Goal: Task Accomplishment & Management: Manage account settings

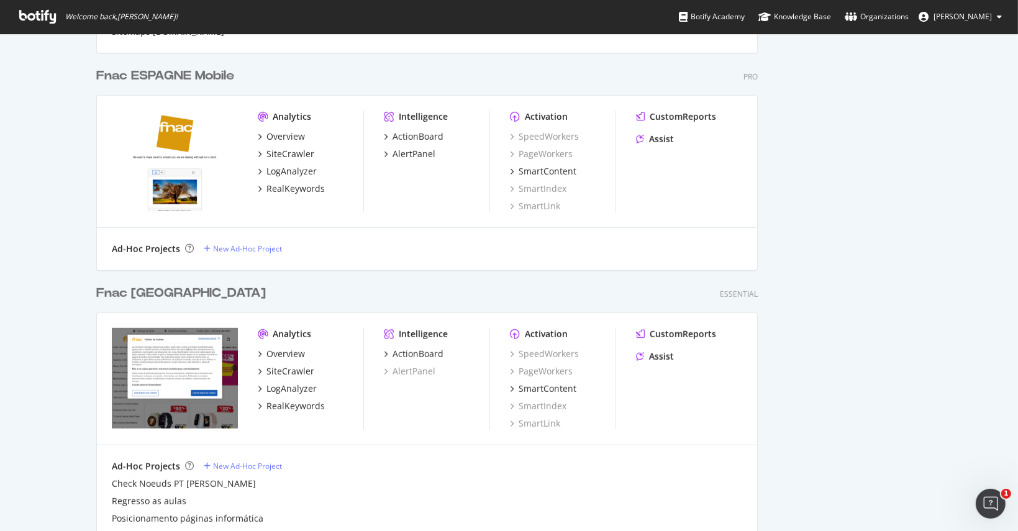
scroll to position [768, 0]
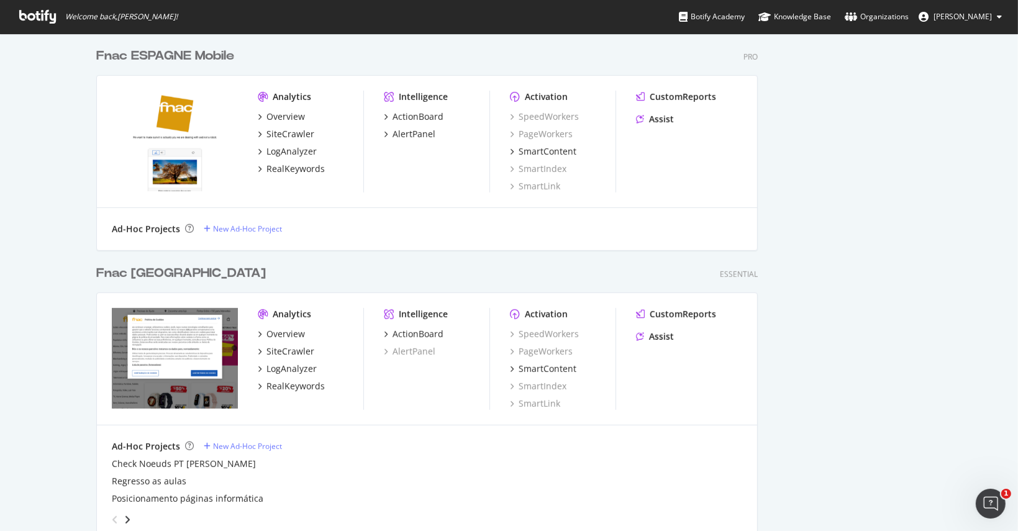
click at [994, 355] on div "My Web Properties Most recent crawl Fnac.com mobile Pro Analytics Overview Site…" at bounding box center [509, 31] width 1018 height 1530
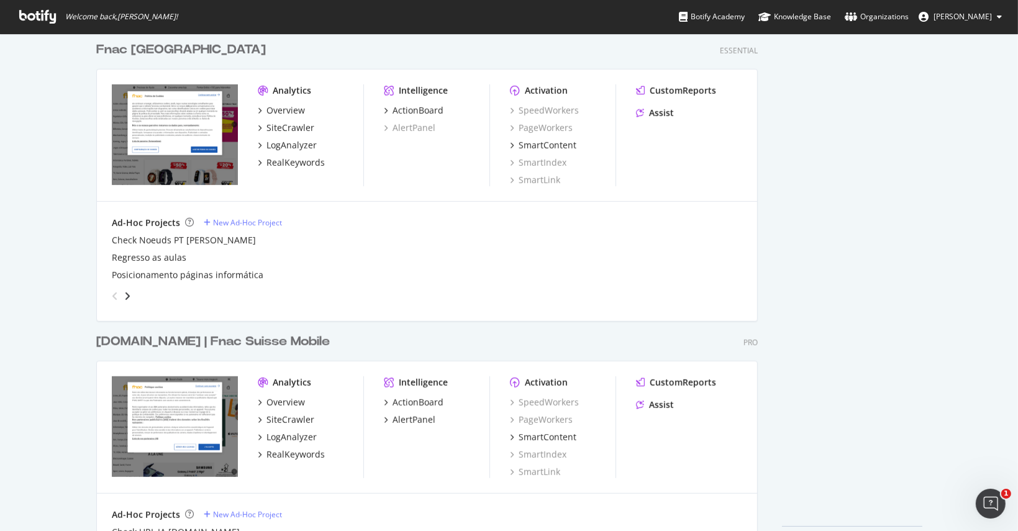
scroll to position [1033, 0]
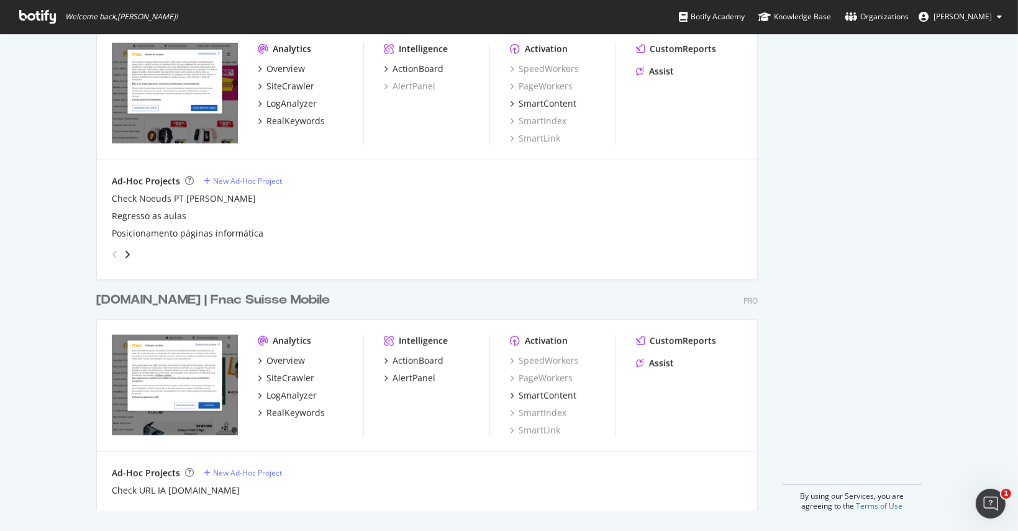
click at [251, 303] on div "fnac.ch | Fnac Suisse Mobile" at bounding box center [213, 300] width 234 height 18
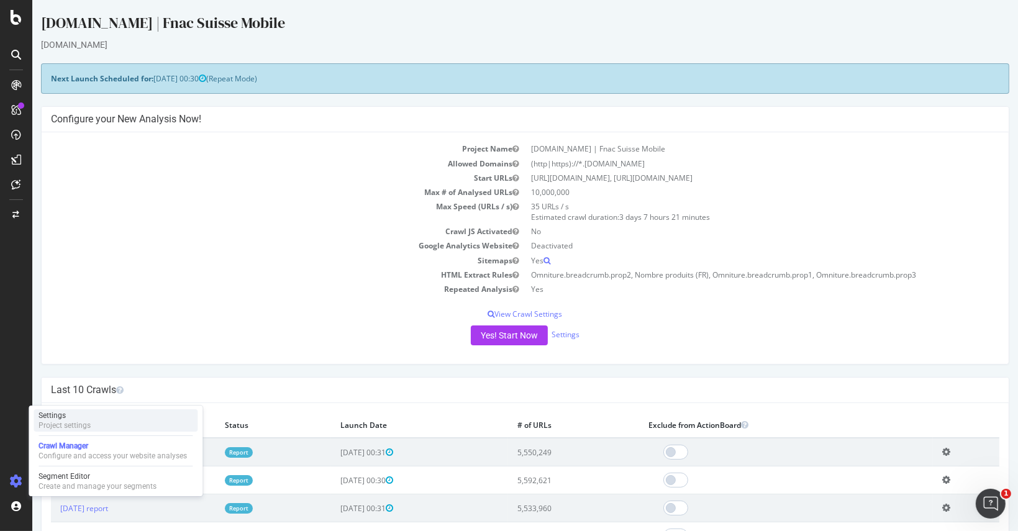
click at [72, 420] on div "Project settings" at bounding box center [65, 425] width 52 height 10
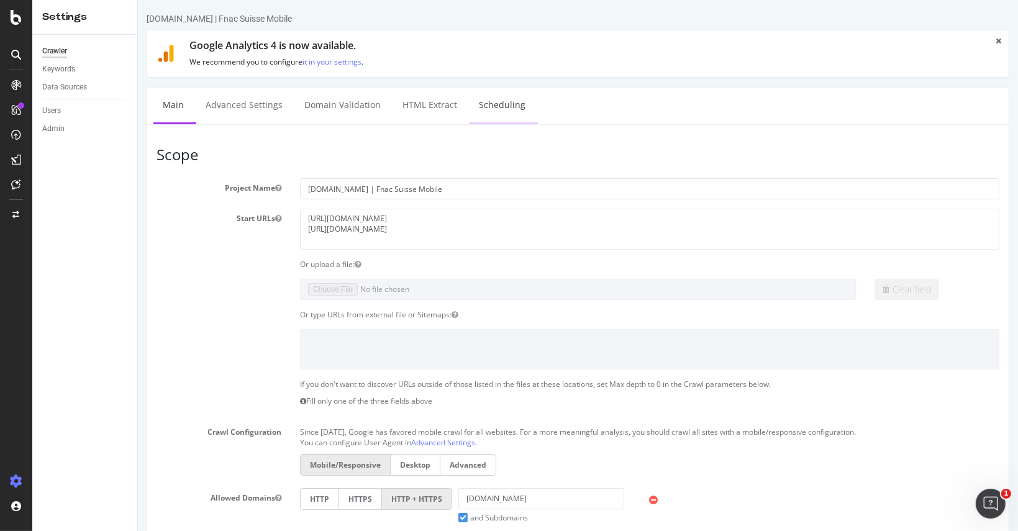
click at [481, 93] on link "Scheduling" at bounding box center [501, 105] width 65 height 34
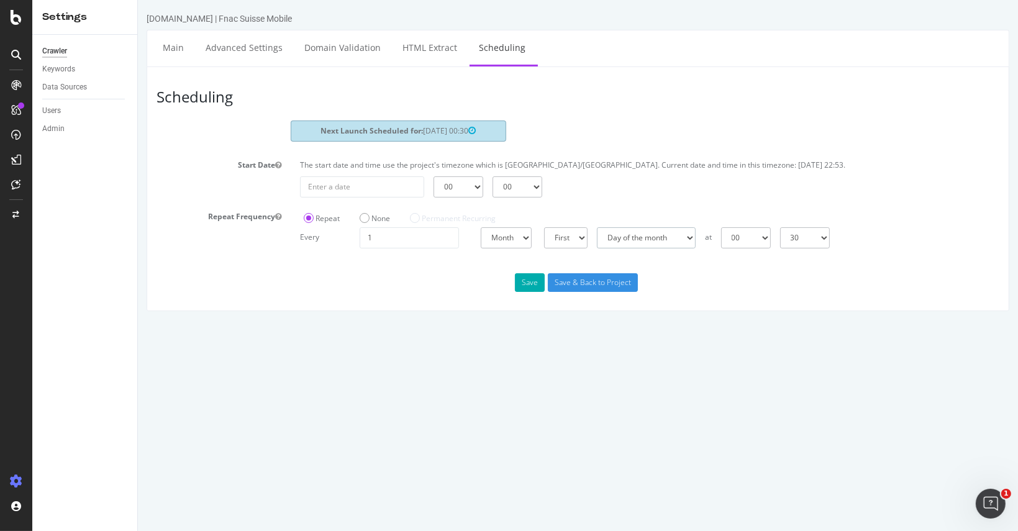
click at [615, 235] on select "Day of the month [DATE] of the month [DATE] of the month [DATE] of the month [D…" at bounding box center [645, 237] width 99 height 21
select select "3"
click at [596, 227] on select "Day of the month [DATE] of the month [DATE] of the month [DATE] of the month [D…" at bounding box center [645, 237] width 99 height 21
click at [572, 281] on input "Save & Back to Project" at bounding box center [592, 282] width 90 height 19
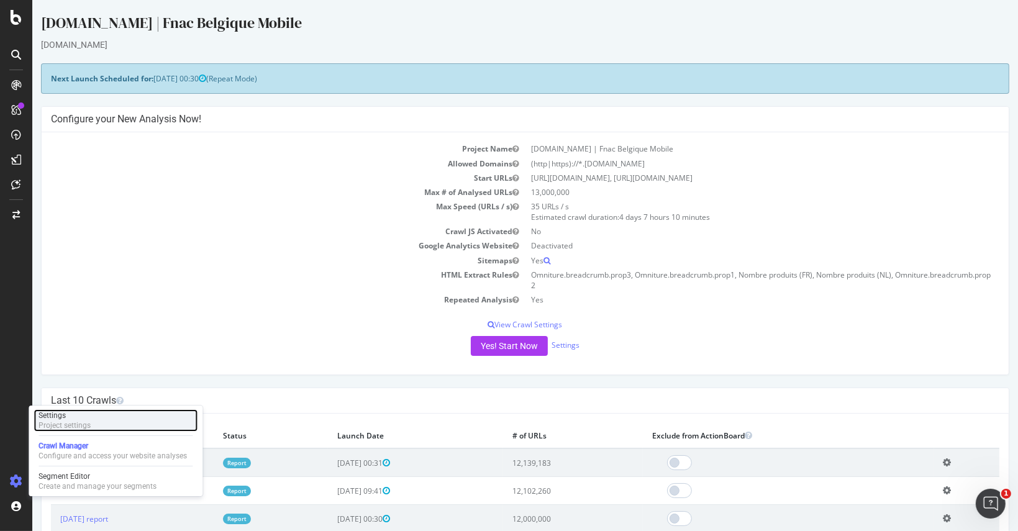
click at [81, 422] on div "Project settings" at bounding box center [65, 425] width 52 height 10
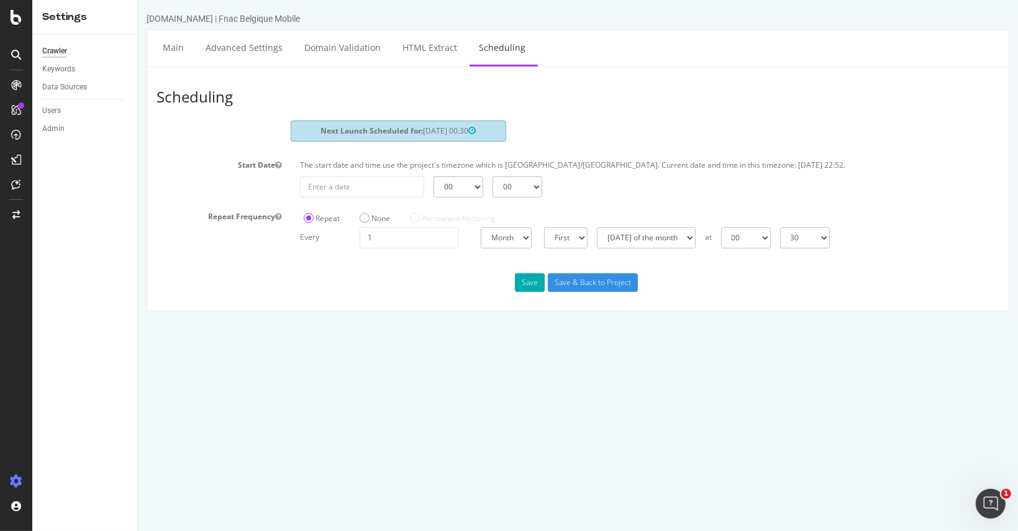
click at [624, 237] on select "Day of the month [DATE] of the month [DATE] of the month [DATE] of the month [D…" at bounding box center [645, 237] width 99 height 21
select select "7"
click at [596, 227] on select "Day of the month [DATE] of the month [DATE] of the month [DATE] of the month [D…" at bounding box center [645, 237] width 99 height 21
click at [527, 281] on button "Save" at bounding box center [529, 282] width 30 height 19
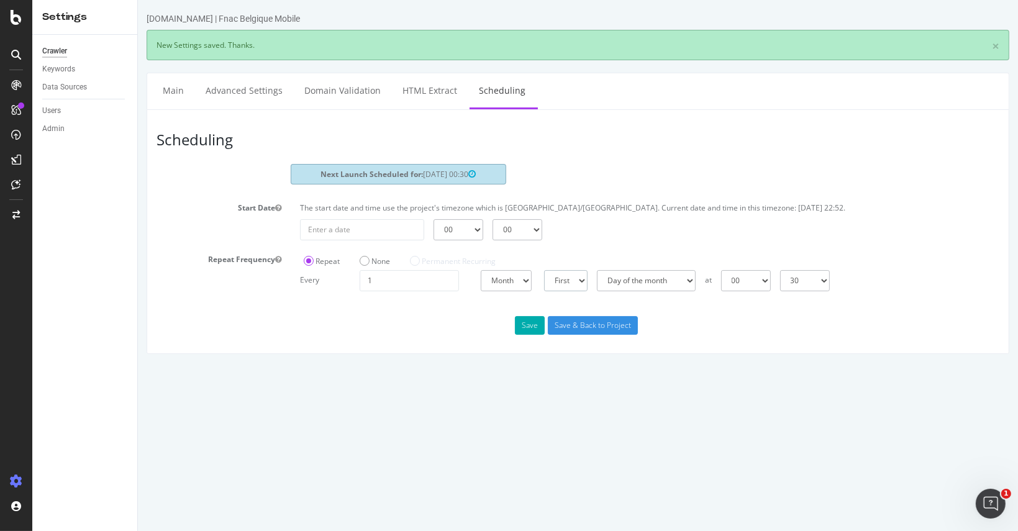
click at [564, 284] on select "First Last" at bounding box center [564, 280] width 43 height 21
click at [604, 280] on select "Day of the month [DATE] of the month [DATE] of the month [DATE] of the month [D…" at bounding box center [645, 280] width 99 height 21
click at [596, 270] on select "Day of the month [DATE] of the month [DATE] of the month [DATE] of the month [D…" at bounding box center [645, 280] width 99 height 21
click at [534, 321] on button "Save" at bounding box center [529, 325] width 30 height 19
click at [645, 284] on select "Day of the month [DATE] of the month [DATE] of the month [DATE] of the month [D…" at bounding box center [645, 280] width 99 height 21
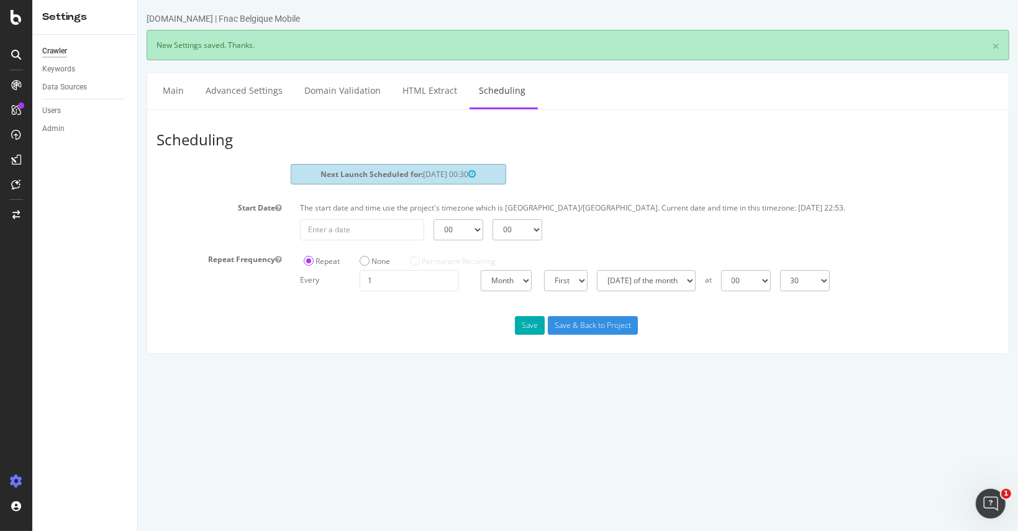
select select "3"
click at [596, 270] on select "Day of the month [DATE] of the month [DATE] of the month [DATE] of the month [D…" at bounding box center [645, 280] width 99 height 21
click at [530, 329] on button "Save" at bounding box center [529, 325] width 30 height 19
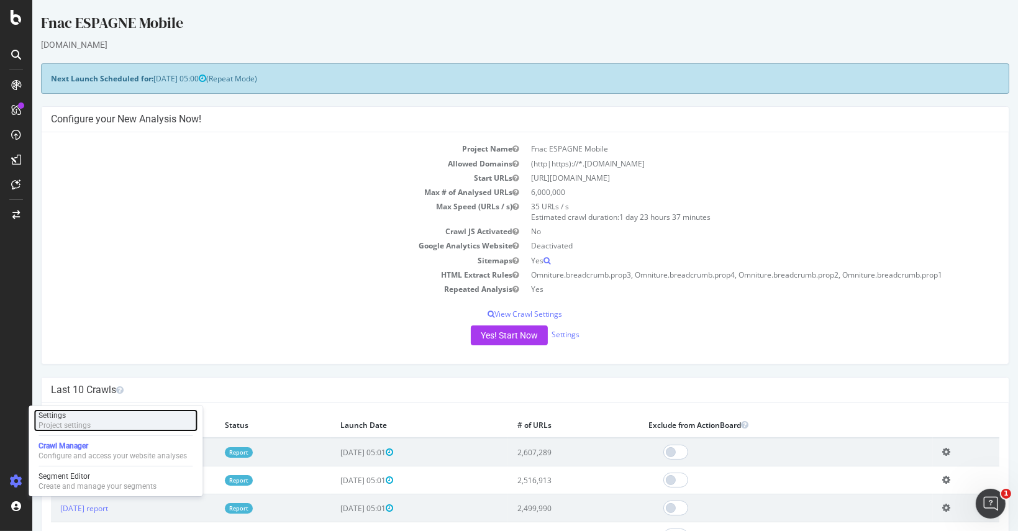
click at [91, 420] on div "Settings Project settings" at bounding box center [116, 420] width 164 height 22
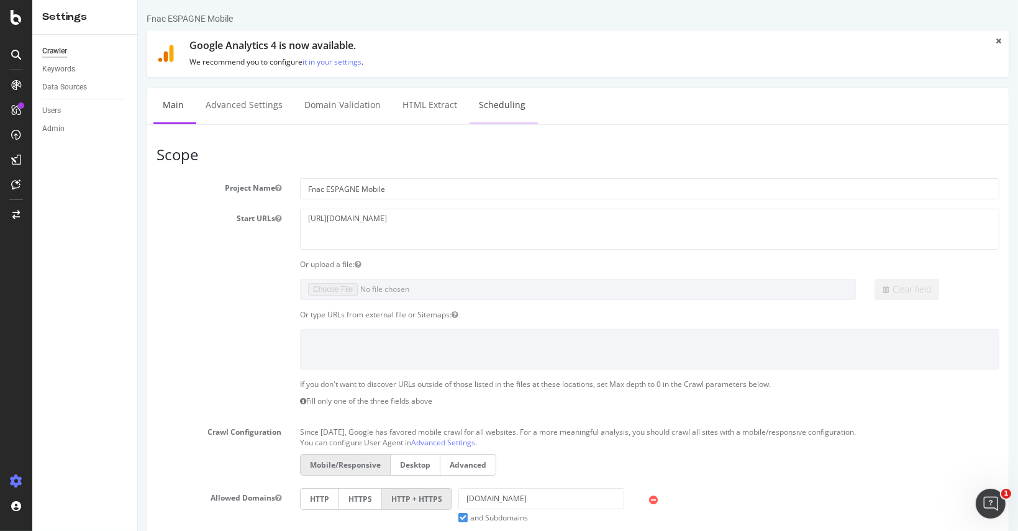
click at [484, 106] on link "Scheduling" at bounding box center [501, 105] width 65 height 34
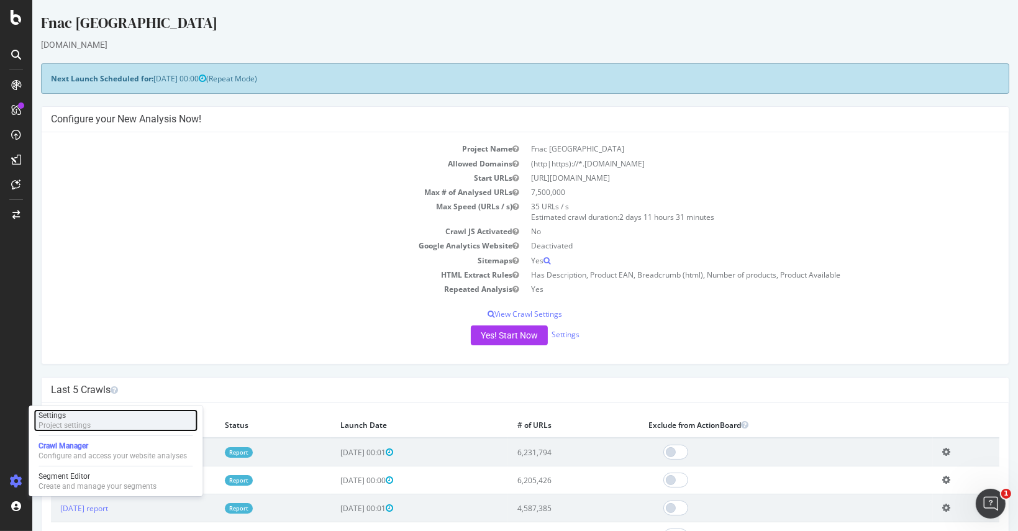
click at [79, 416] on div "Settings" at bounding box center [65, 416] width 52 height 10
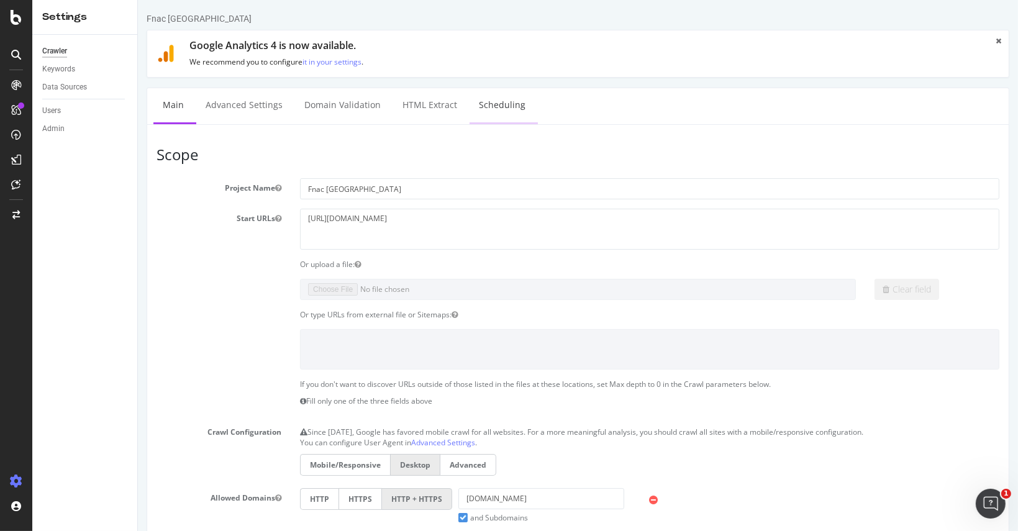
click at [478, 101] on link "Scheduling" at bounding box center [501, 105] width 65 height 34
